Goal: Transaction & Acquisition: Purchase product/service

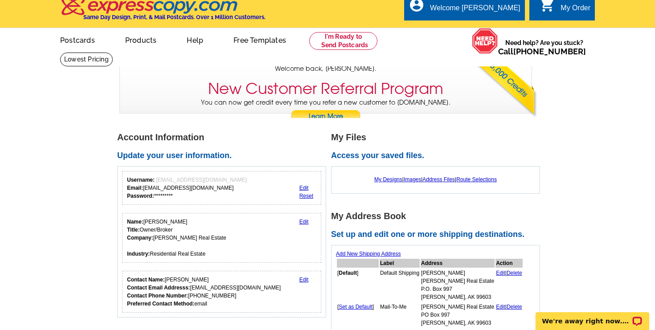
click at [78, 42] on link "Postcards" at bounding box center [77, 39] width 63 height 21
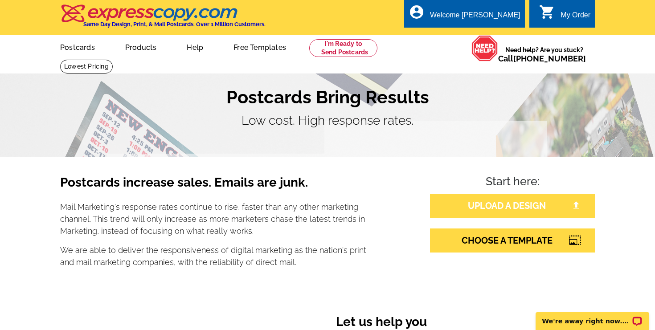
click at [495, 213] on link "UPLOAD A DESIGN" at bounding box center [512, 206] width 165 height 24
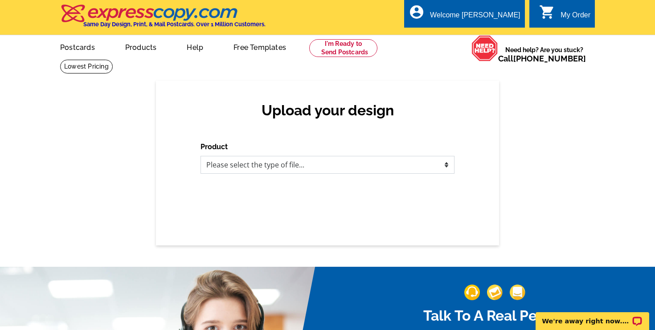
click at [372, 162] on select "Please select the type of file... Postcards Business Cards Letters and flyers G…" at bounding box center [328, 165] width 254 height 18
select select "1"
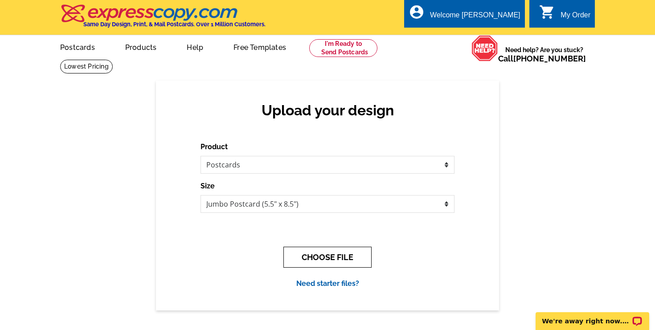
click at [334, 253] on button "CHOOSE FILE" at bounding box center [328, 257] width 88 height 21
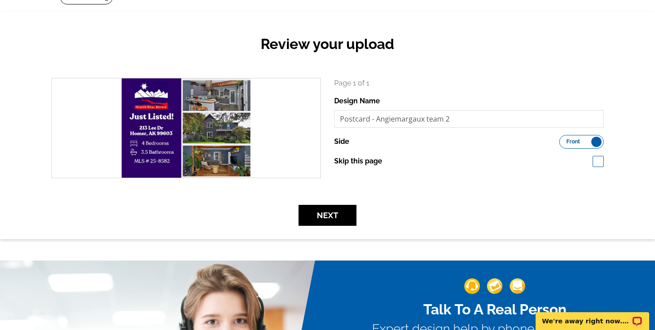
scroll to position [30, 0]
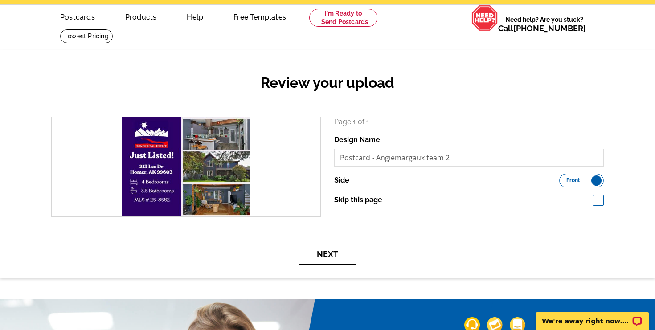
click at [326, 260] on button "Next" at bounding box center [328, 254] width 58 height 21
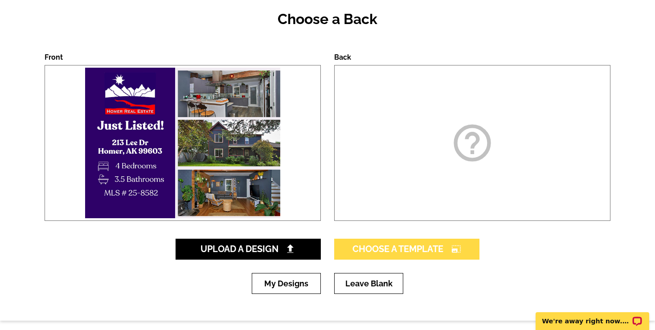
click at [403, 251] on span "Choose A Template photo_size_select_large" at bounding box center [407, 249] width 109 height 11
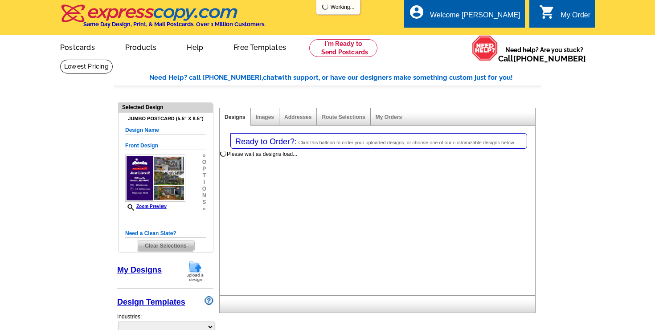
select select "1"
select select "2"
select select "back"
select select "785"
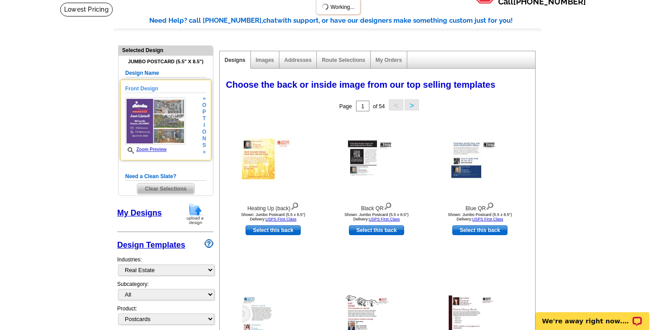
scroll to position [61, 0]
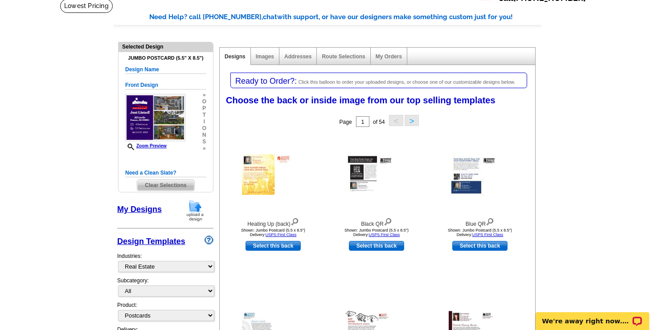
click at [153, 207] on link "My Designs" at bounding box center [139, 209] width 45 height 9
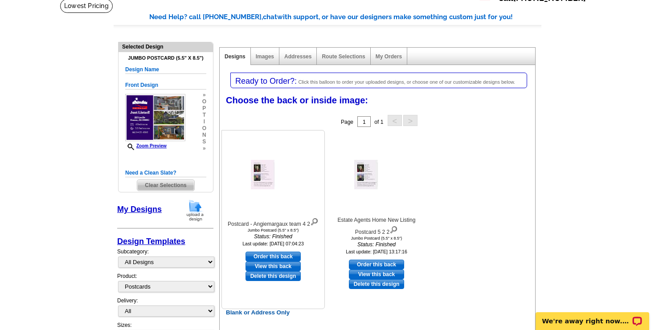
click at [281, 258] on link "Order this back" at bounding box center [273, 257] width 55 height 10
select select "front"
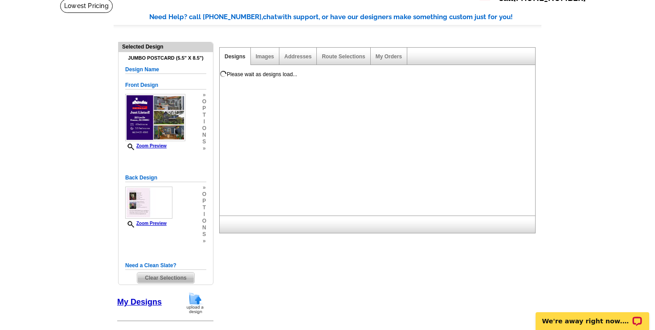
scroll to position [0, 0]
click at [154, 225] on link "Zoom Preview" at bounding box center [145, 223] width 41 height 5
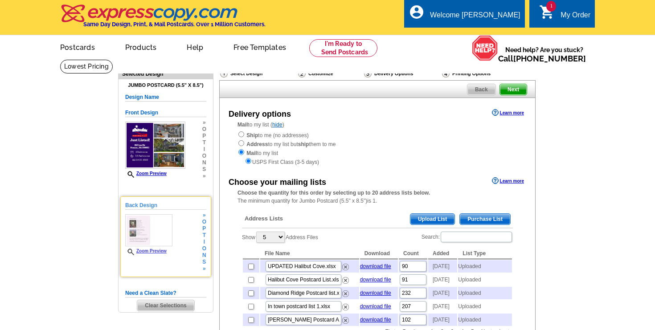
click at [156, 225] on img at bounding box center [148, 230] width 47 height 32
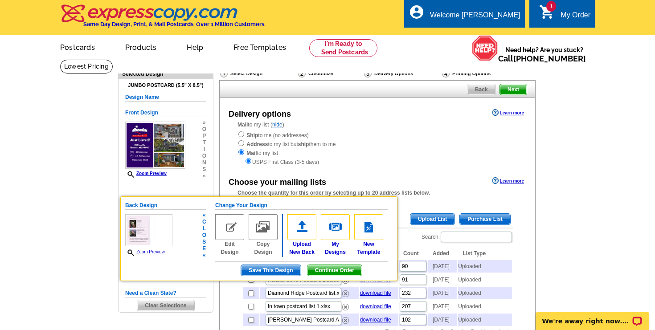
click at [159, 253] on link "Zoom Preview" at bounding box center [145, 252] width 40 height 5
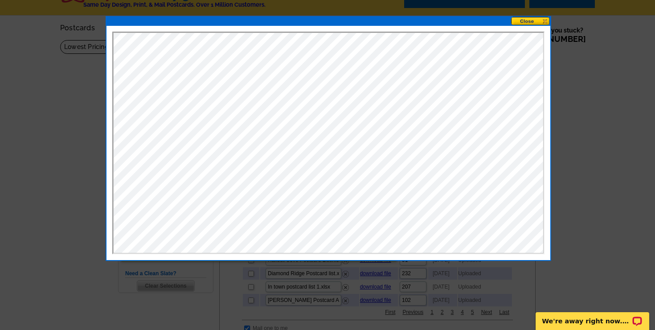
scroll to position [36, 0]
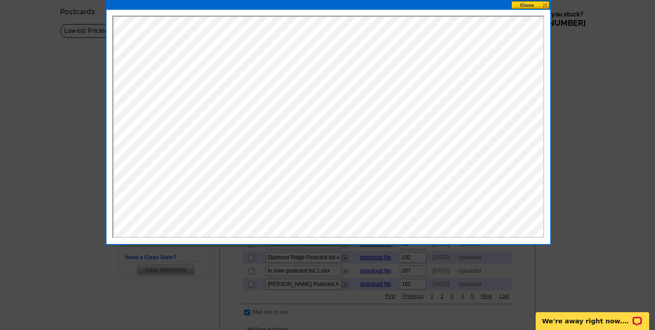
click at [66, 86] on div at bounding box center [327, 147] width 655 height 366
click at [532, 4] on button at bounding box center [530, 5] width 39 height 8
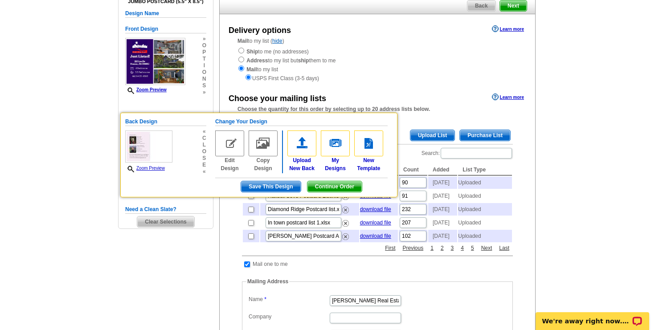
scroll to position [84, 0]
click at [559, 83] on main "Need Help? call 800-260-5887, chat with support, or have our designers make som…" at bounding box center [327, 266] width 655 height 582
click at [318, 186] on span "Continue Order" at bounding box center [335, 186] width 54 height 11
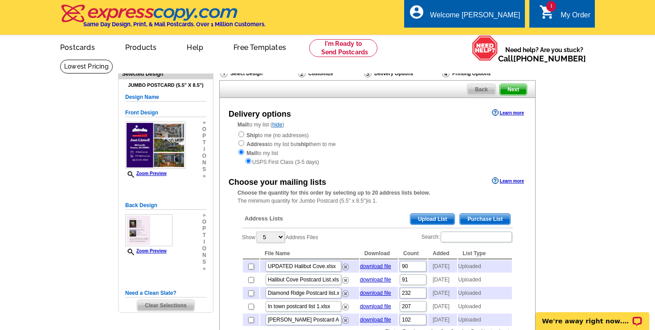
click at [425, 217] on span "Upload List" at bounding box center [433, 219] width 44 height 11
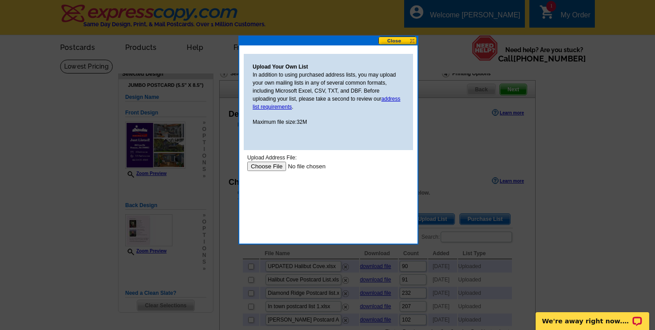
click at [265, 167] on input "file" at bounding box center [303, 166] width 113 height 9
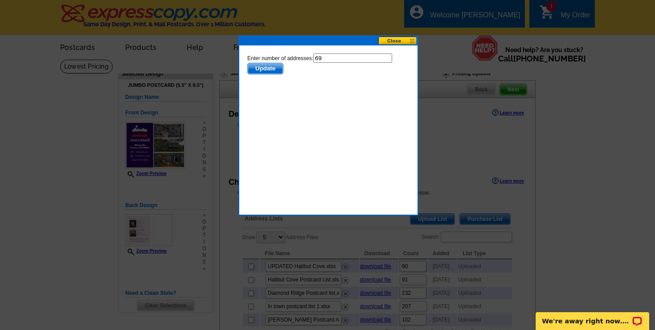
click at [271, 72] on span "Update" at bounding box center [265, 68] width 35 height 11
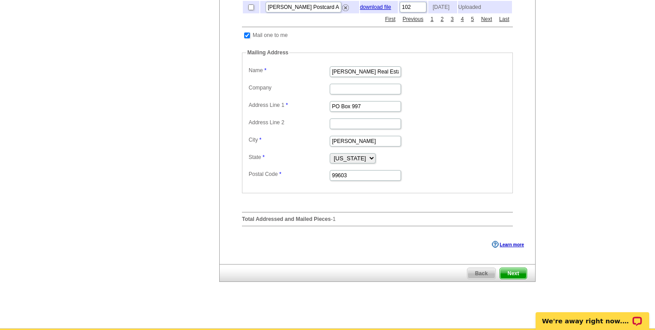
scroll to position [314, 0]
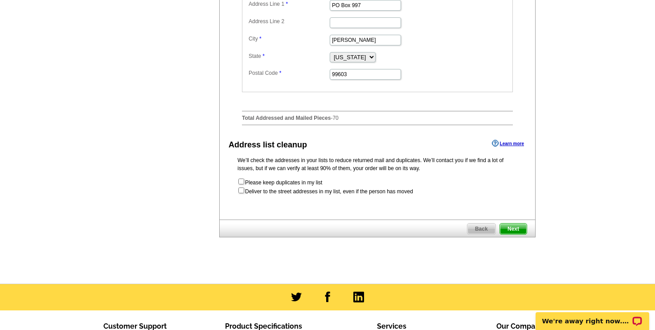
scroll to position [480, 0]
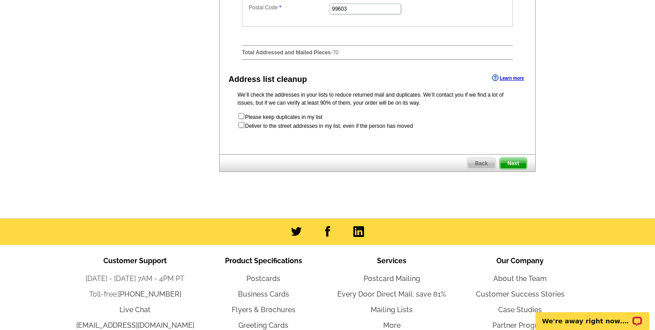
click at [515, 169] on span "Next" at bounding box center [513, 163] width 27 height 11
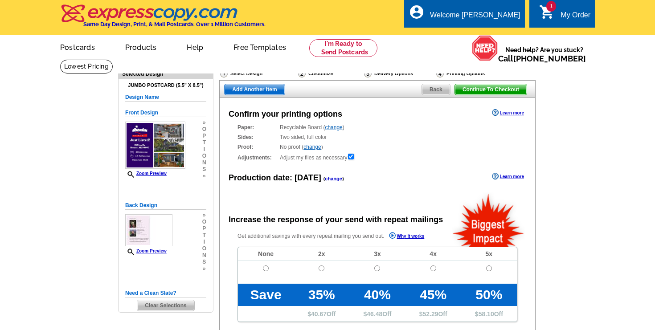
radio input "false"
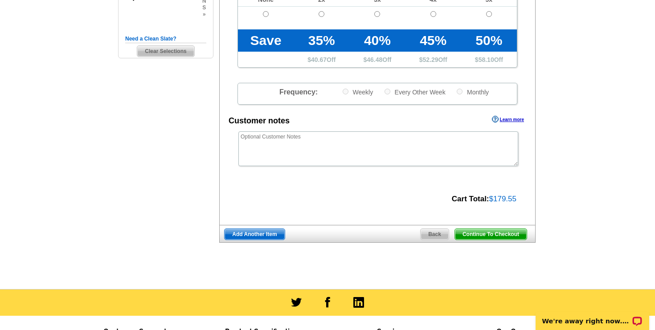
click at [495, 232] on span "Continue To Checkout" at bounding box center [491, 234] width 72 height 11
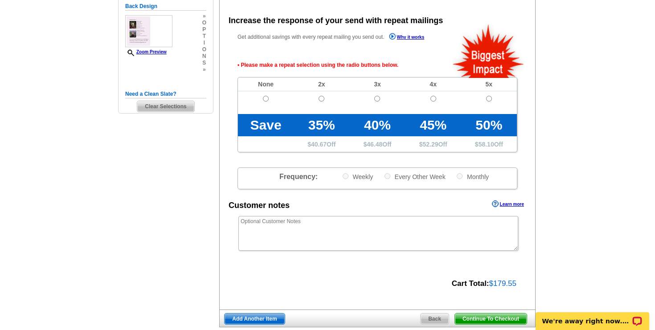
click at [270, 97] on td at bounding box center [266, 102] width 56 height 23
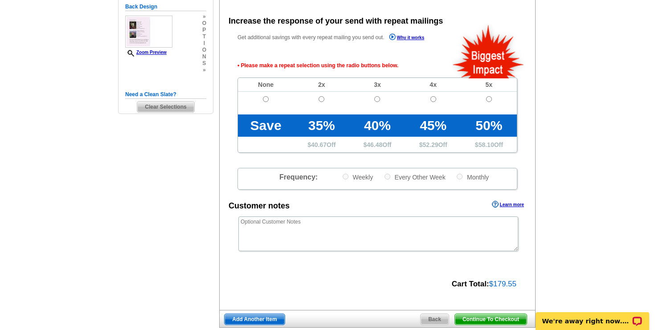
click at [267, 102] on td at bounding box center [266, 103] width 56 height 23
click at [266, 100] on input "radio" at bounding box center [266, 99] width 6 height 6
radio input "true"
click at [479, 319] on span "Continue To Checkout" at bounding box center [491, 319] width 72 height 11
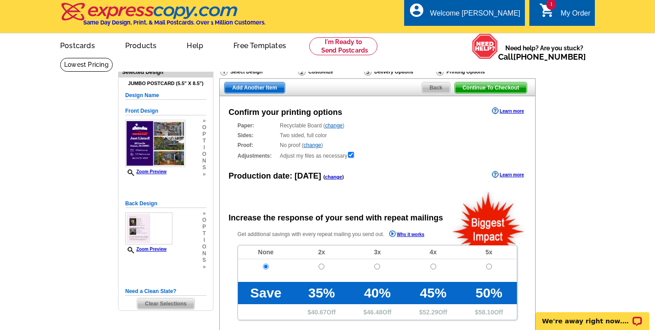
scroll to position [0, 0]
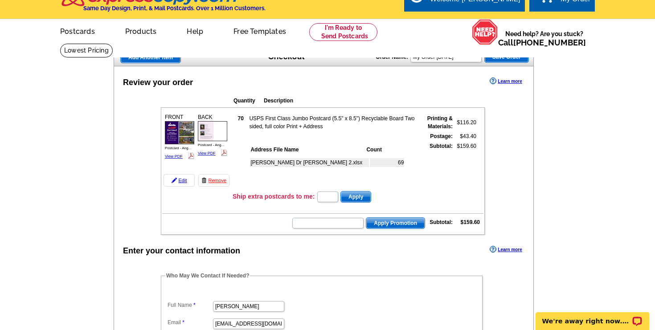
scroll to position [15, 0]
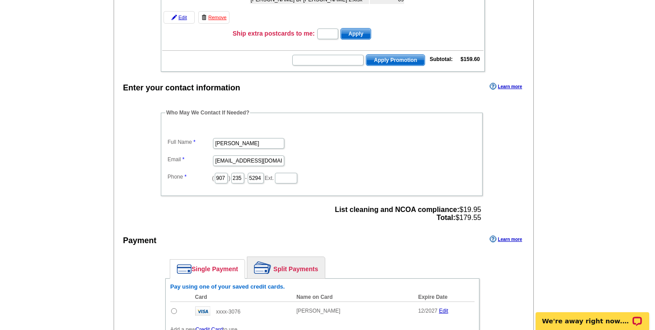
scroll to position [195, 0]
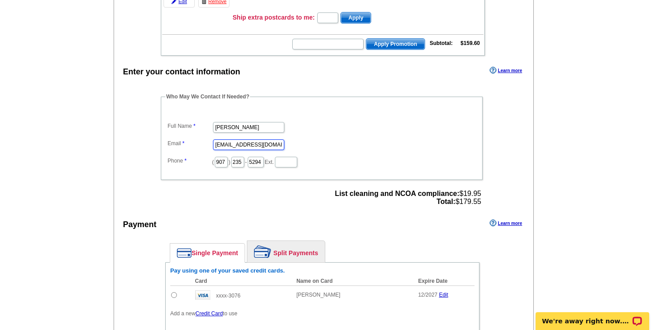
click at [253, 144] on input "[EMAIL_ADDRESS][DOMAIN_NAME]" at bounding box center [248, 145] width 71 height 11
click at [247, 130] on input "Angie Newby" at bounding box center [248, 127] width 71 height 11
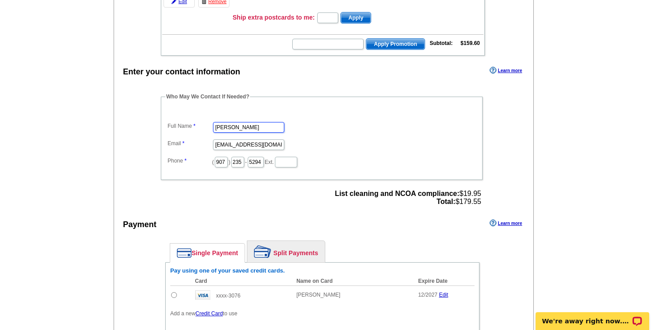
click at [247, 130] on input "Angie Newby" at bounding box center [248, 127] width 71 height 11
type input "Margaux Sheppard"
click at [244, 143] on input "angienewby1@gmail.com" at bounding box center [248, 145] width 71 height 11
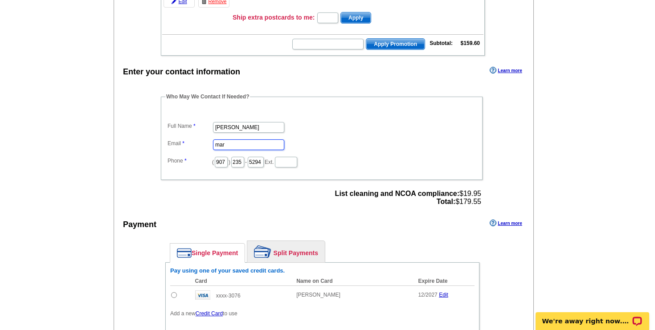
type input "margauxasheppard@gmail.com"
click at [237, 163] on input "235" at bounding box center [237, 162] width 13 height 11
click at [238, 211] on div "Enter your contact information Learn more Who May We Contact If Needed? Full Na…" at bounding box center [324, 234] width 420 height 338
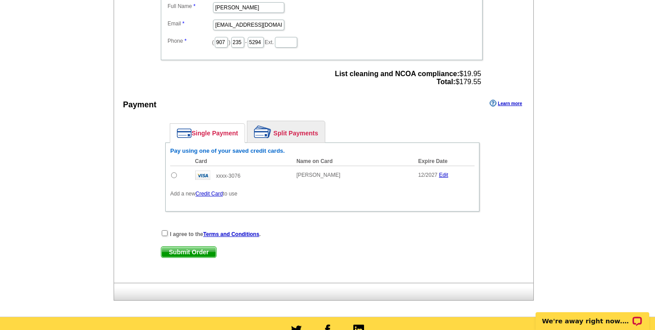
scroll to position [377, 0]
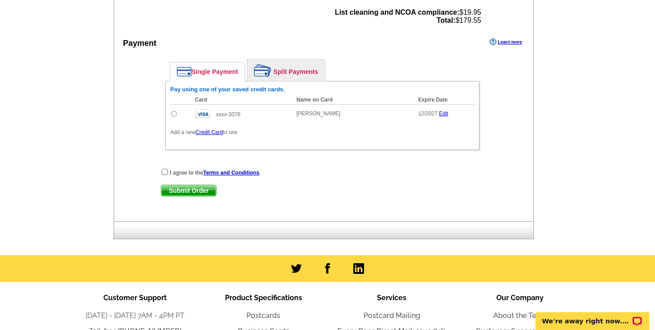
click at [237, 115] on span "xxxx-3076" at bounding box center [228, 114] width 25 height 6
click at [175, 113] on input "radio" at bounding box center [174, 114] width 6 height 6
radio input "true"
click at [189, 174] on strong "I agree to the Terms and Conditions ." at bounding box center [215, 173] width 91 height 6
click at [167, 173] on input "checkbox" at bounding box center [165, 172] width 6 height 6
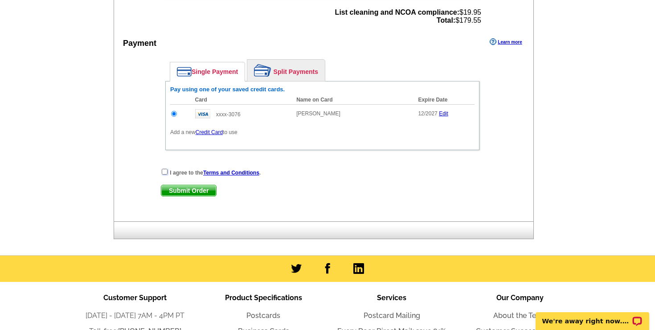
checkbox input "true"
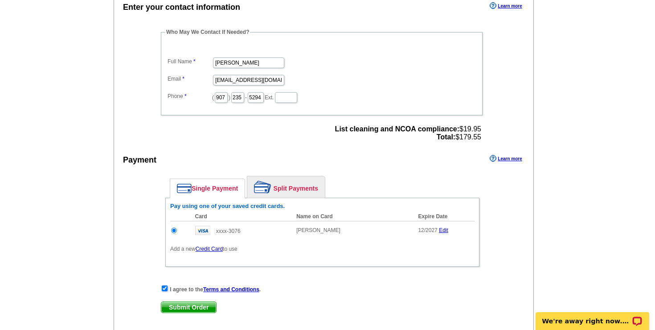
scroll to position [335, 0]
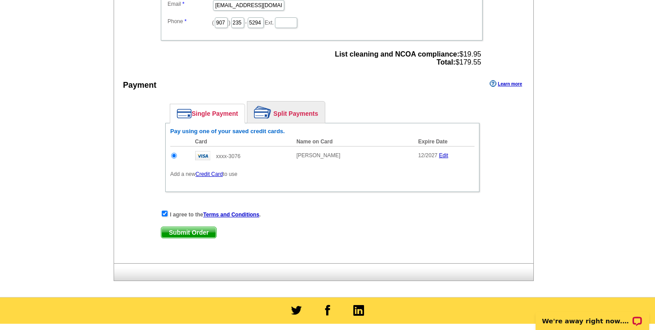
click at [190, 234] on span "Submit Order" at bounding box center [188, 232] width 55 height 11
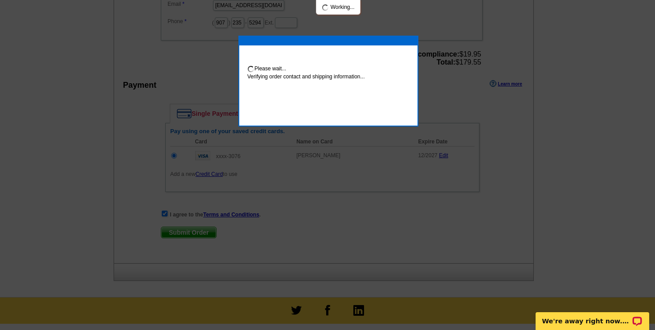
scroll to position [331, 0]
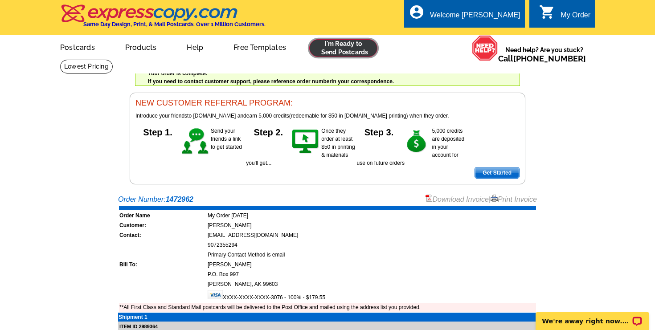
click at [336, 44] on link at bounding box center [343, 48] width 68 height 18
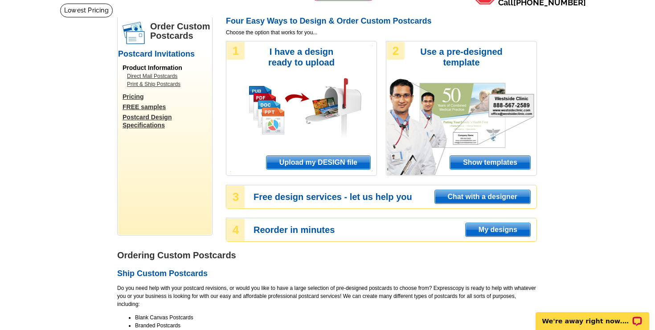
click at [324, 168] on span "Upload my DESIGN file" at bounding box center [319, 162] width 104 height 13
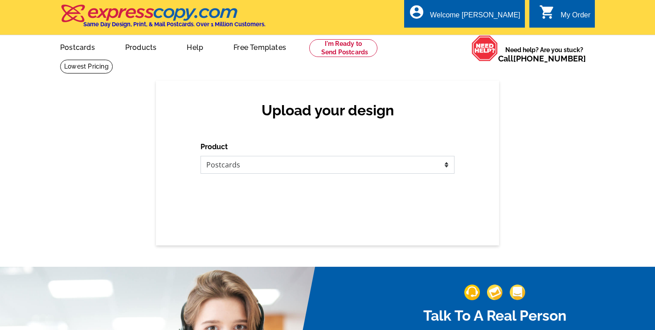
click at [334, 169] on select "Please select the type of file... Postcards Business Cards Letters and flyers G…" at bounding box center [328, 165] width 254 height 18
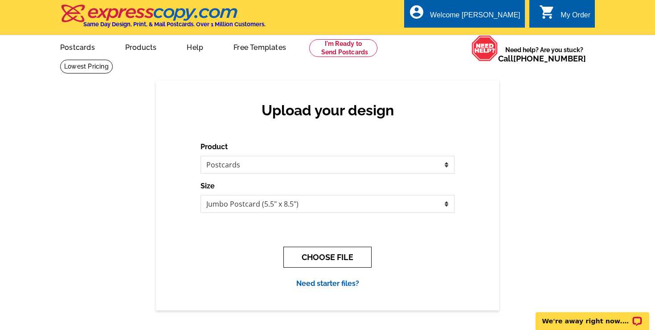
click at [329, 251] on button "CHOOSE FILE" at bounding box center [328, 257] width 88 height 21
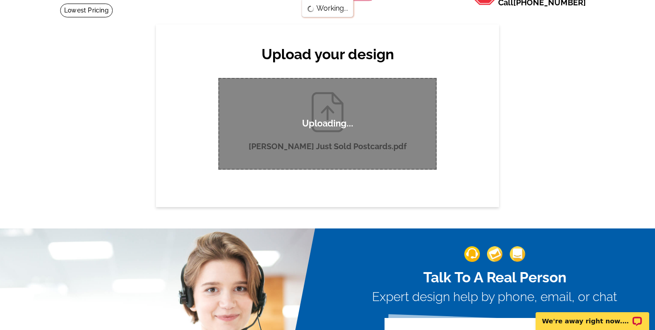
scroll to position [60, 0]
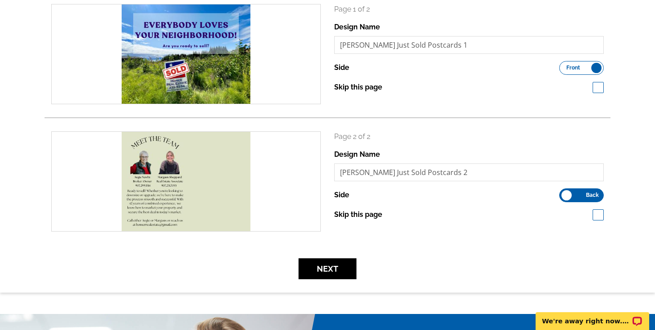
scroll to position [140, 0]
